Goal: Navigation & Orientation: Find specific page/section

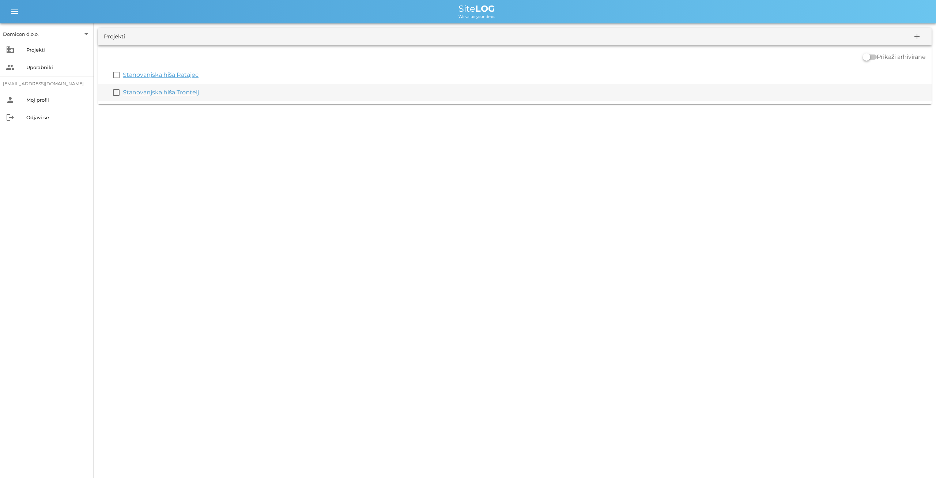
click at [147, 92] on link "Stanovanjska hiša Trontelj" at bounding box center [161, 92] width 76 height 7
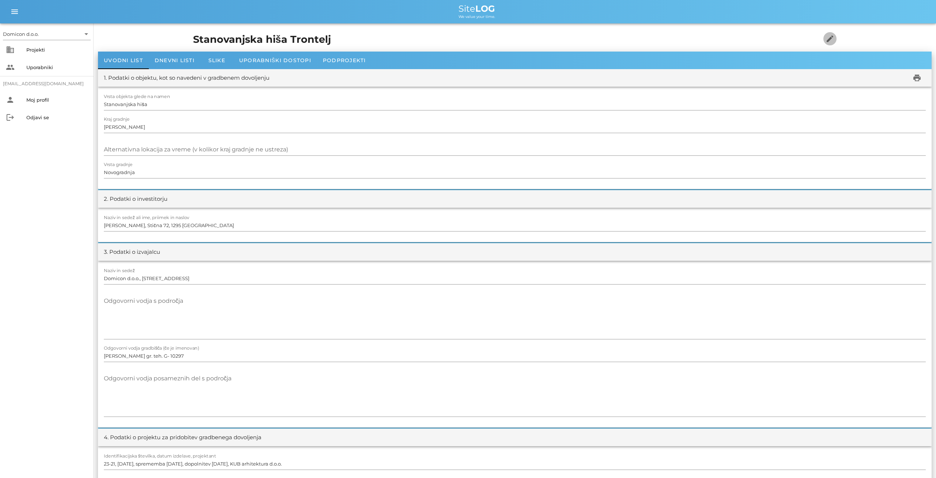
click at [827, 41] on icon "edit" at bounding box center [830, 38] width 9 height 9
click at [333, 60] on span "Podprojekti" at bounding box center [344, 60] width 43 height 7
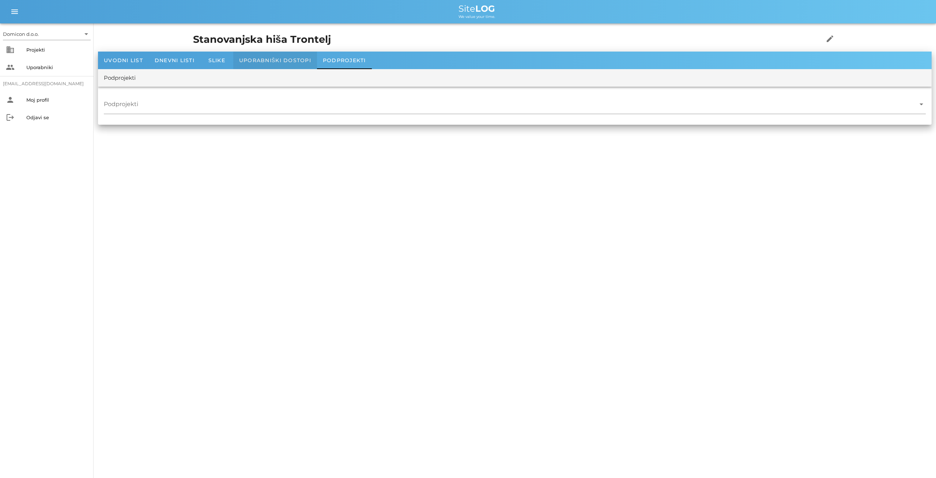
click at [300, 60] on span "Uporabniški dostopi" at bounding box center [275, 60] width 72 height 7
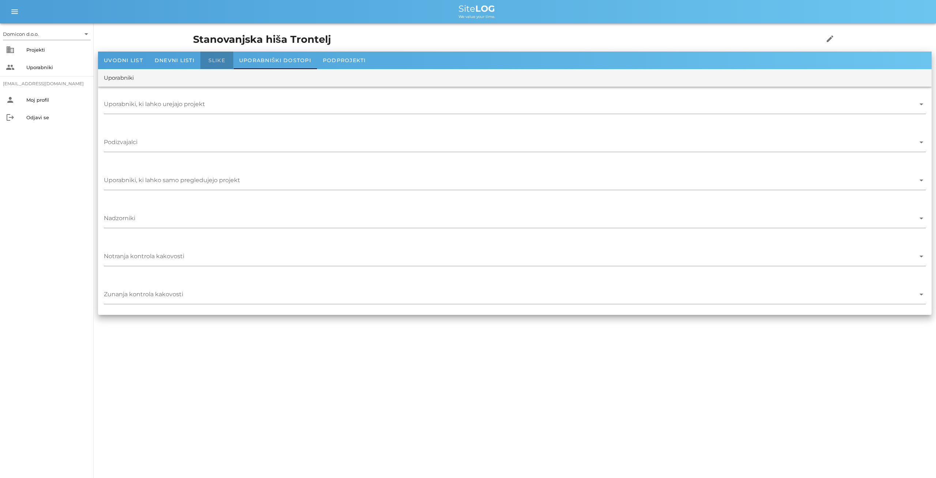
click at [229, 57] on div "Slike" at bounding box center [216, 61] width 33 height 18
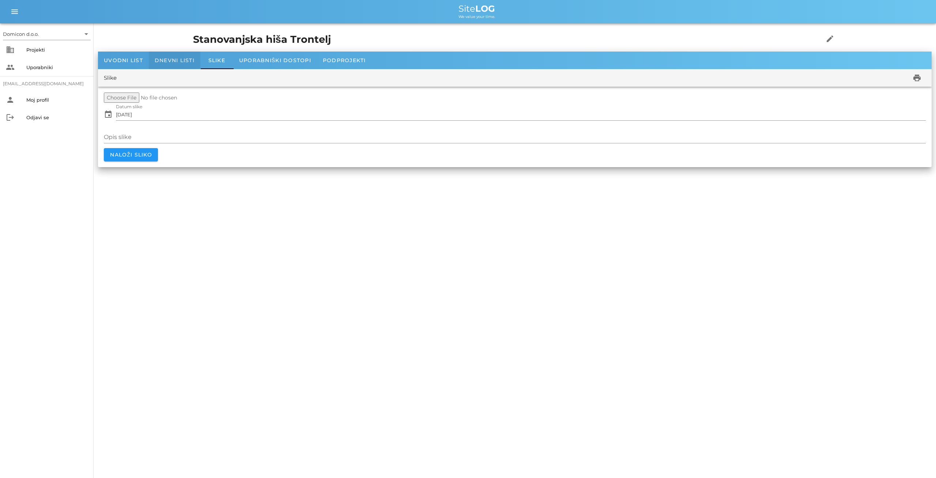
click at [183, 57] on span "Dnevni listi" at bounding box center [175, 60] width 40 height 7
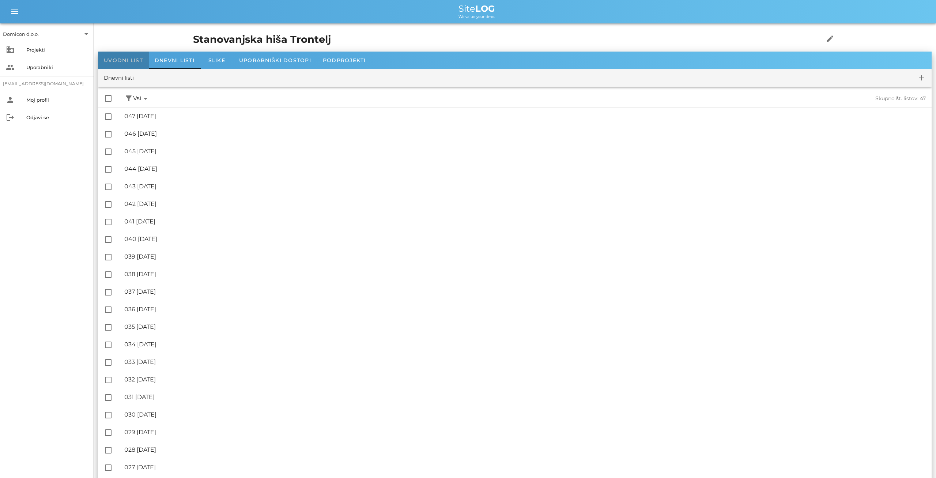
click at [127, 60] on span "Uvodni list" at bounding box center [123, 60] width 39 height 7
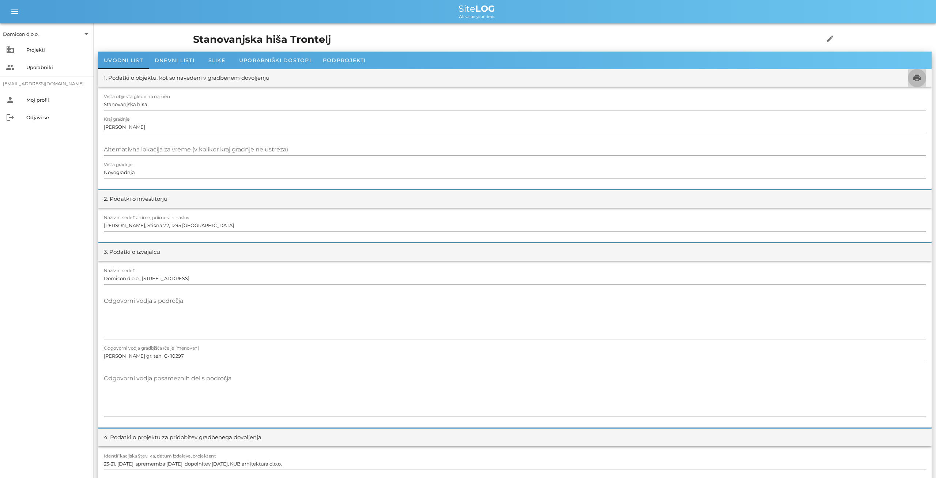
click at [916, 77] on icon "print" at bounding box center [917, 78] width 9 height 9
